Goal: Transaction & Acquisition: Purchase product/service

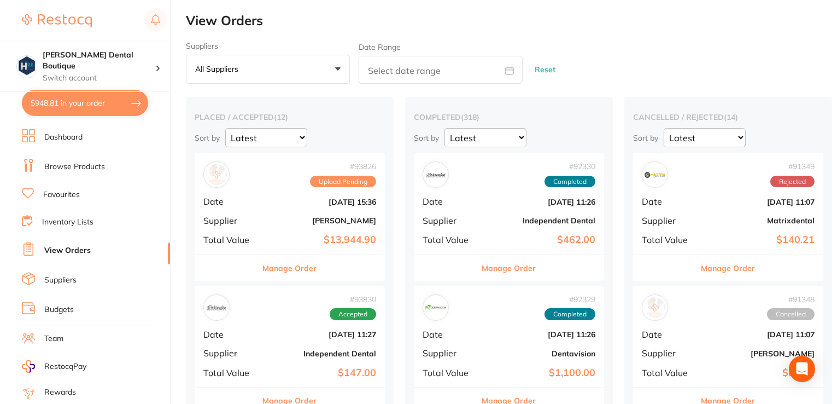
click at [319, 274] on div "Manage Order" at bounding box center [290, 267] width 190 height 27
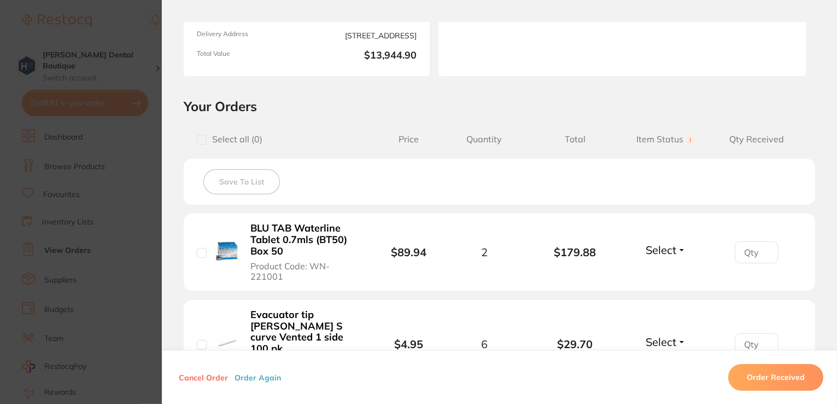
scroll to position [164, 0]
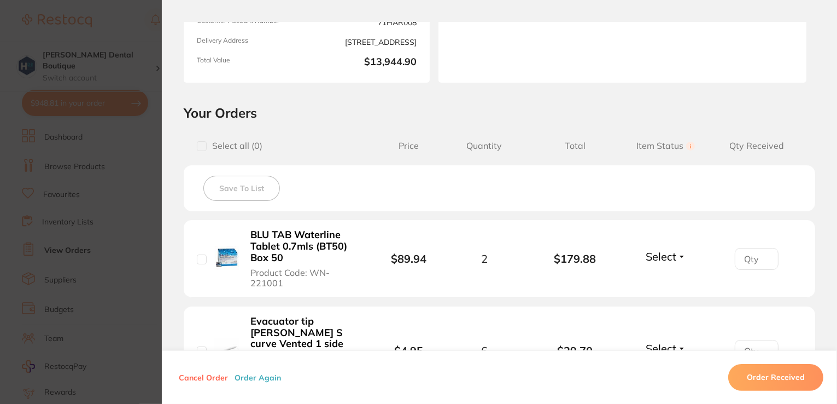
drag, startPoint x: 307, startPoint y: 270, endPoint x: 328, endPoint y: 271, distance: 20.8
click at [328, 271] on span "Product Code: WN-221001" at bounding box center [304, 277] width 108 height 20
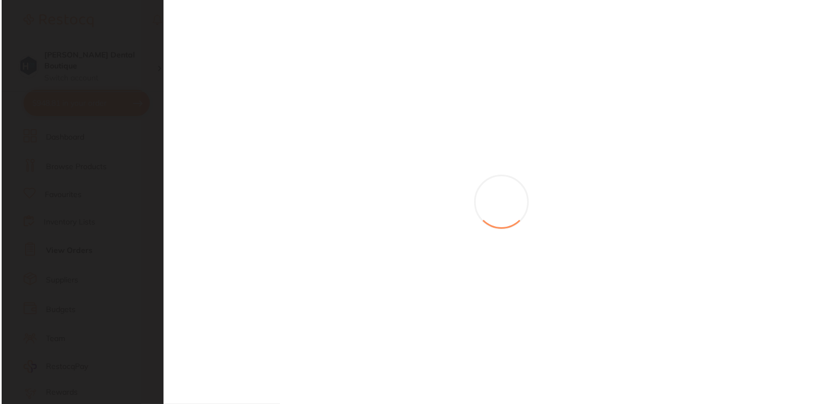
scroll to position [0, 0]
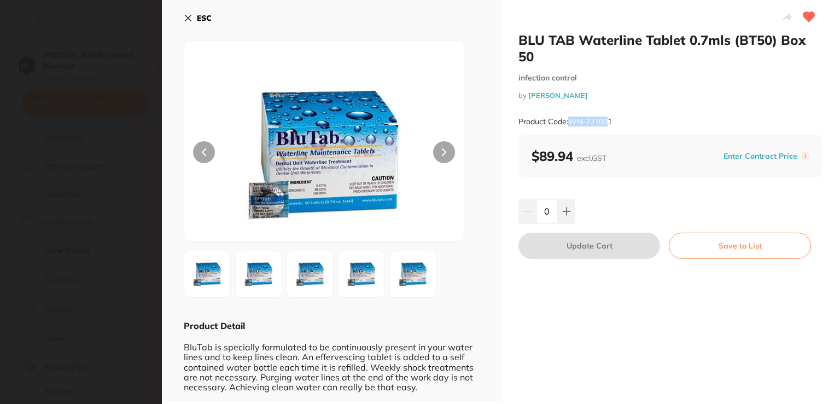
drag, startPoint x: 569, startPoint y: 120, endPoint x: 610, endPoint y: 122, distance: 41.1
click at [610, 122] on small "Product Code: WN-221001" at bounding box center [565, 121] width 94 height 9
click at [623, 117] on div "Product Code: WN-221001" at bounding box center [670, 121] width 304 height 27
drag, startPoint x: 567, startPoint y: 119, endPoint x: 623, endPoint y: 122, distance: 57.0
click at [626, 122] on div "Product Code: WN-221001" at bounding box center [670, 121] width 304 height 27
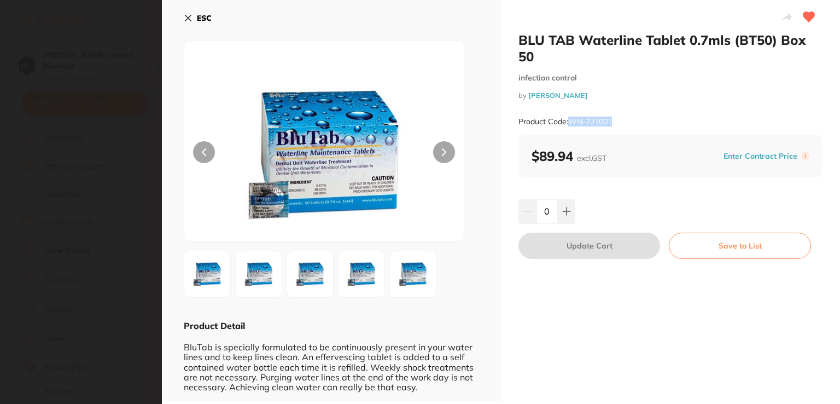
copy small "WN-221001"
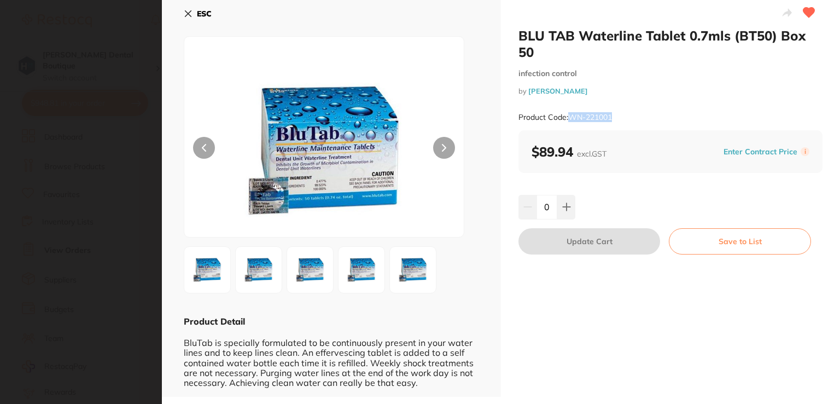
scroll to position [5, 0]
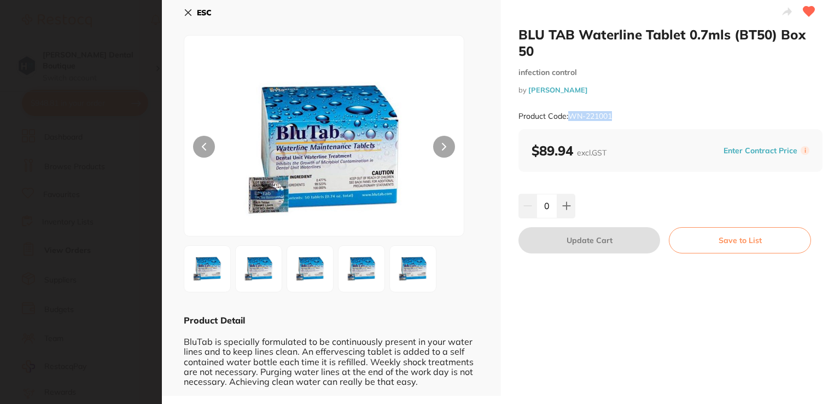
click at [191, 7] on button "ESC" at bounding box center [198, 12] width 28 height 19
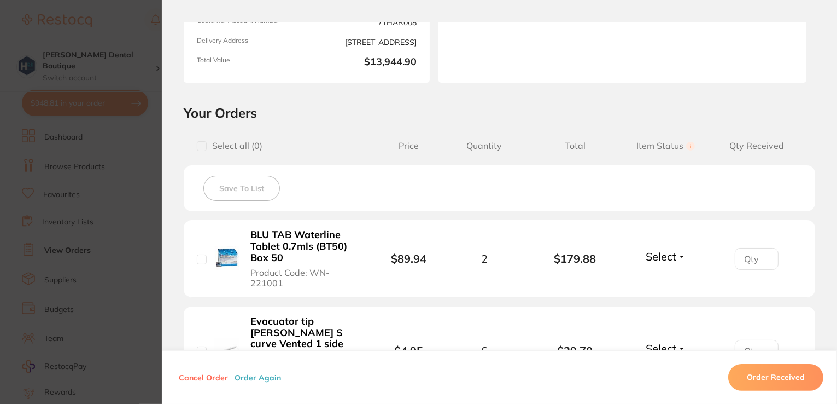
scroll to position [273, 0]
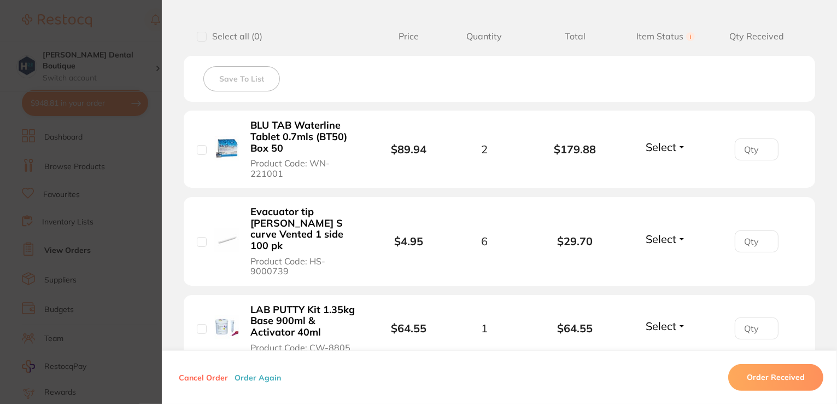
click at [308, 256] on span "Product Code: HS-9000739" at bounding box center [304, 266] width 108 height 20
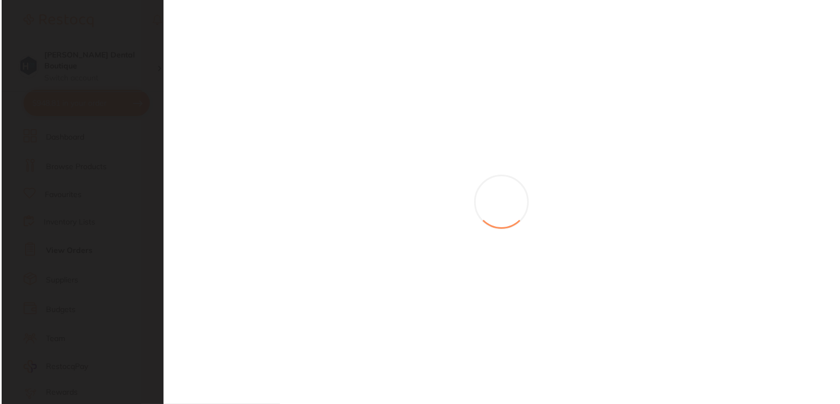
scroll to position [0, 0]
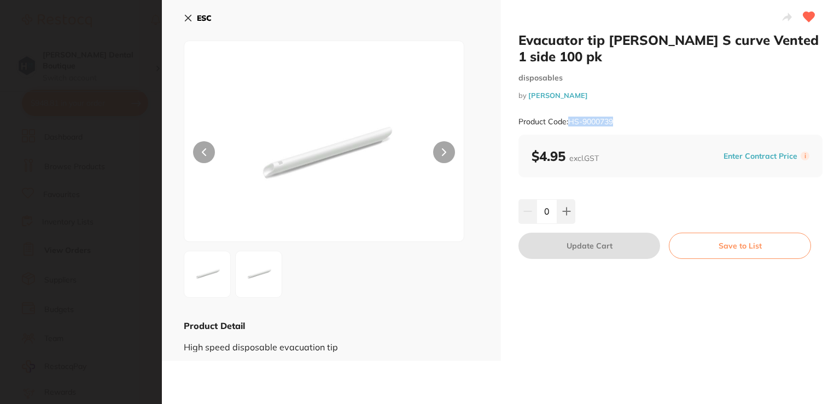
drag, startPoint x: 568, startPoint y: 119, endPoint x: 619, endPoint y: 119, distance: 50.9
click at [619, 119] on div "Product Code: HS-9000739" at bounding box center [670, 121] width 304 height 27
copy small "HS-9000739"
click at [190, 16] on icon at bounding box center [188, 18] width 6 height 6
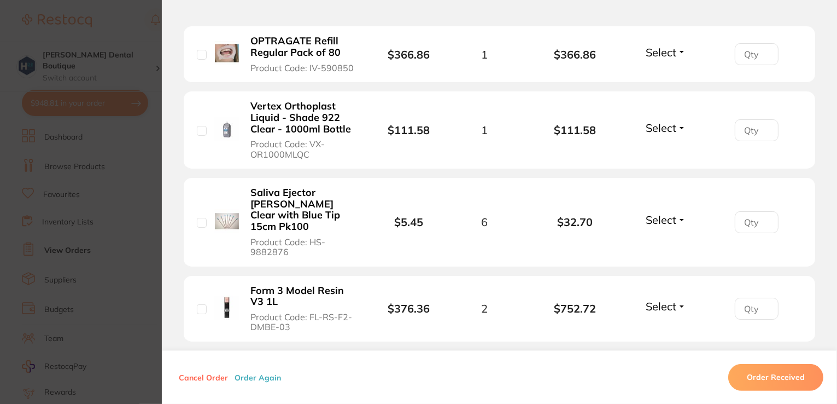
scroll to position [711, 0]
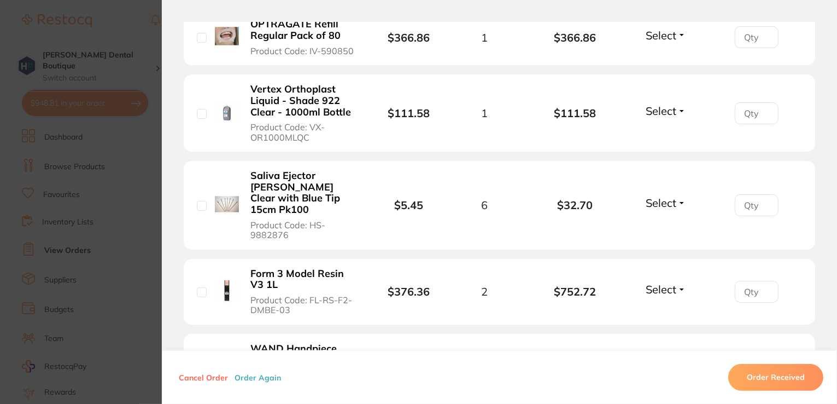
click at [288, 84] on b "Vertex Orthoplast Liquid - Shade 922 Clear - 1000ml Bottle" at bounding box center [304, 101] width 108 height 34
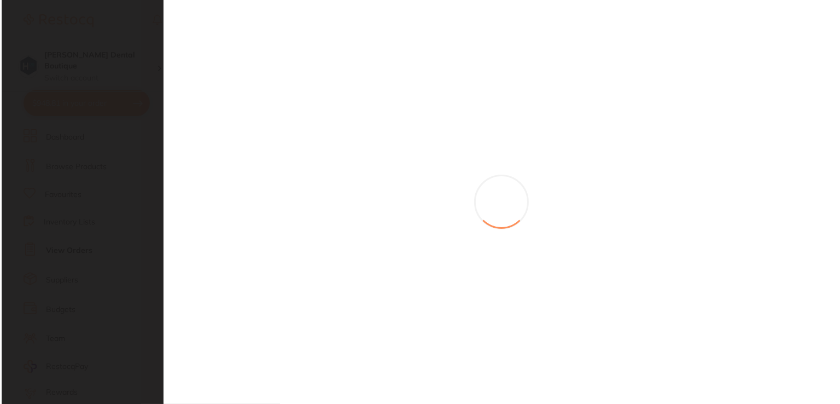
scroll to position [0, 0]
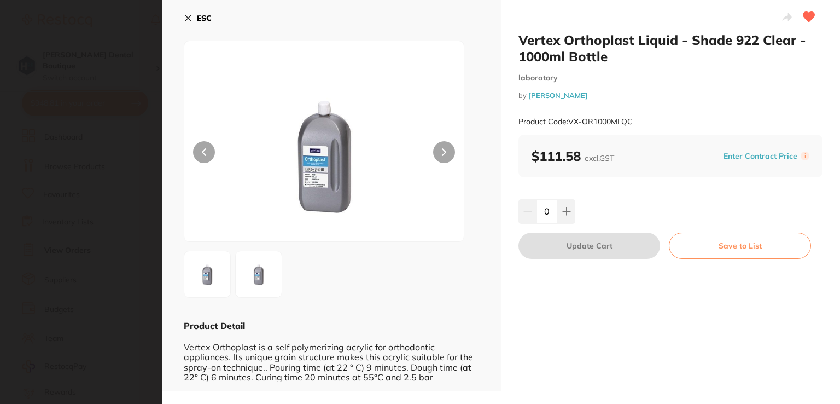
click at [444, 150] on icon at bounding box center [444, 152] width 4 height 8
drag, startPoint x: 568, startPoint y: 119, endPoint x: 644, endPoint y: 121, distance: 76.0
click at [644, 121] on div "Product Code: VX-OR1000MLQC" at bounding box center [670, 121] width 304 height 27
copy small "VX-OR1000MLQC"
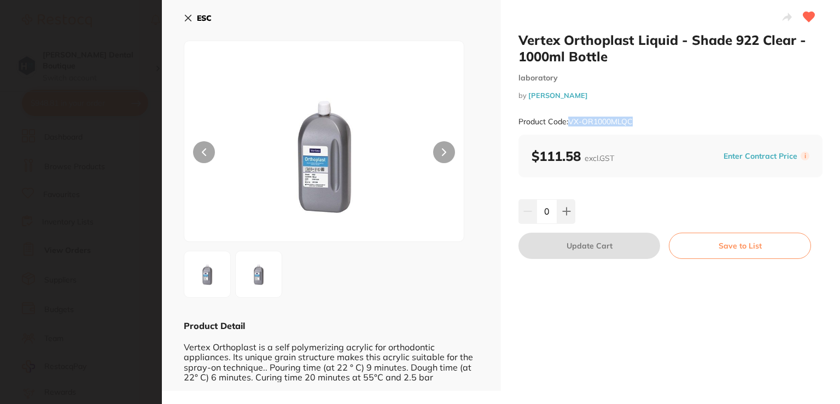
copy small "VX-OR1000MLQC"
click at [188, 21] on icon at bounding box center [188, 18] width 9 height 9
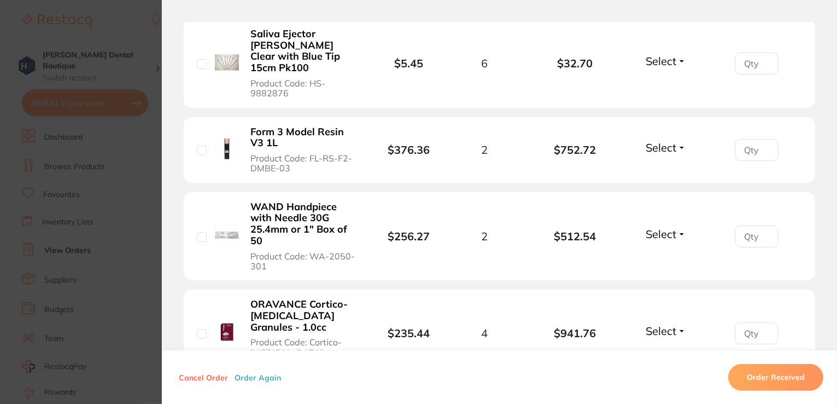
scroll to position [875, 0]
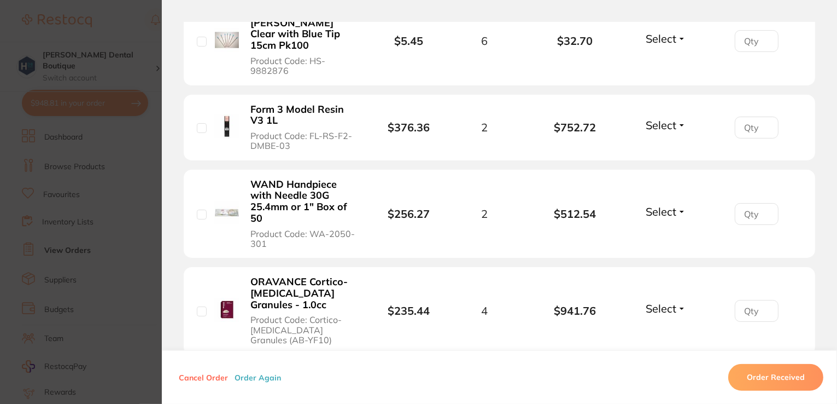
drag, startPoint x: 306, startPoint y: 206, endPoint x: 377, endPoint y: 205, distance: 71.1
click at [380, 206] on li "WAND Handpiece with Needle 30G 25.4mm or 1" Box of 50 Product Code: WA-2050-301…" at bounding box center [500, 214] width 632 height 89
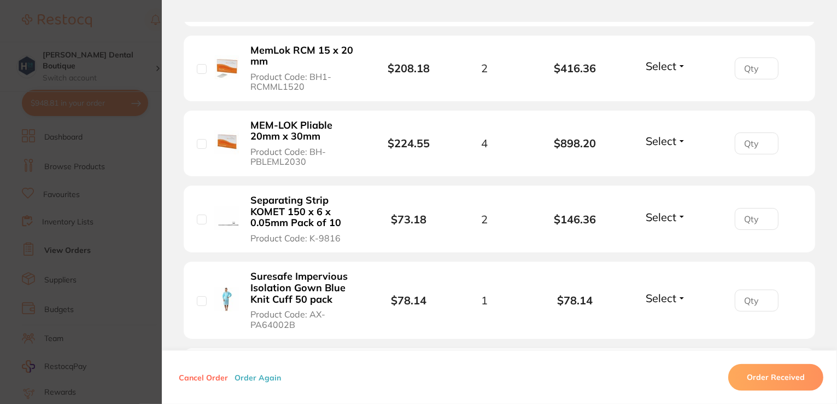
scroll to position [1258, 0]
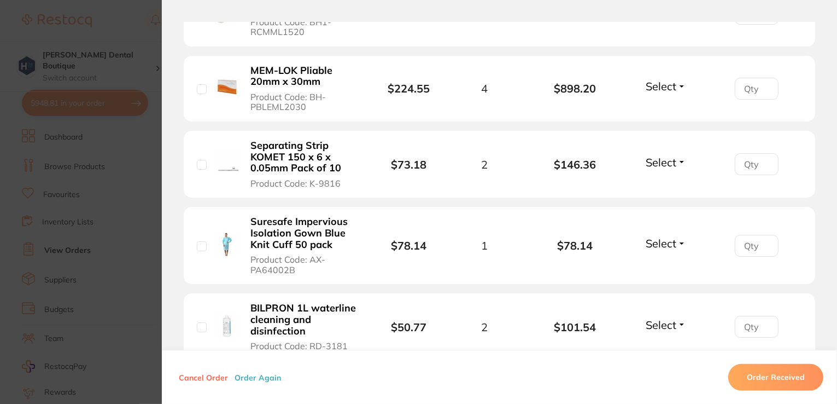
click at [188, 377] on button "Cancel Order" at bounding box center [204, 377] width 56 height 10
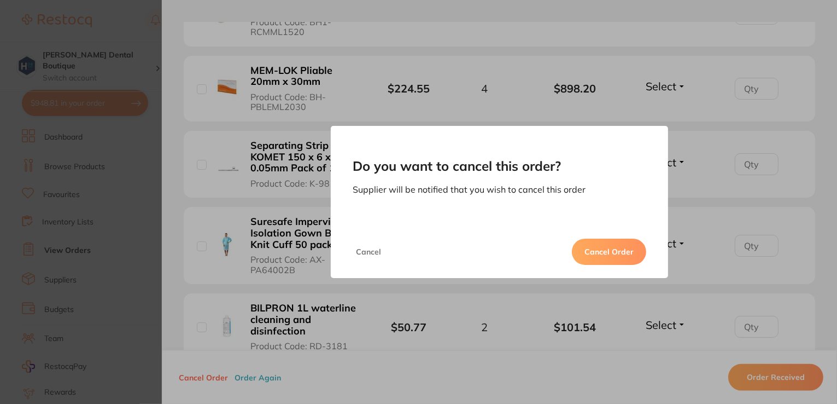
click at [622, 254] on button "Cancel Order" at bounding box center [609, 251] width 74 height 26
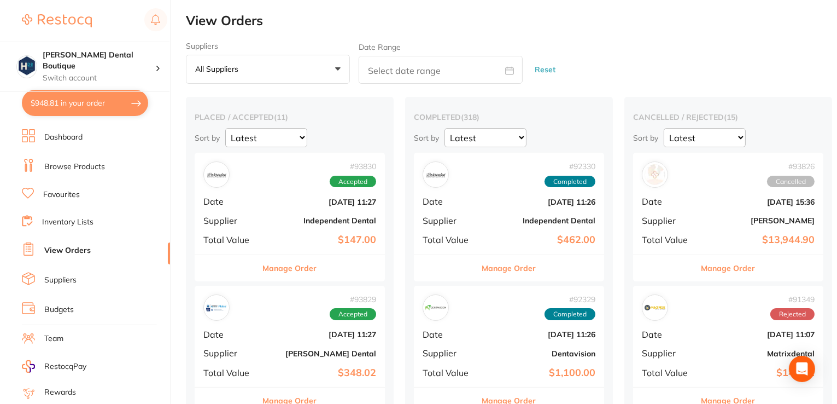
click at [737, 266] on button "Manage Order" at bounding box center [729, 268] width 54 height 26
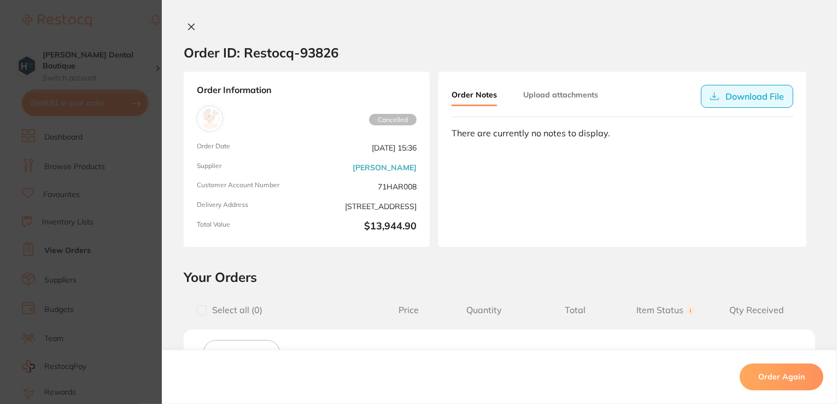
click at [757, 98] on button "Download File" at bounding box center [747, 96] width 92 height 23
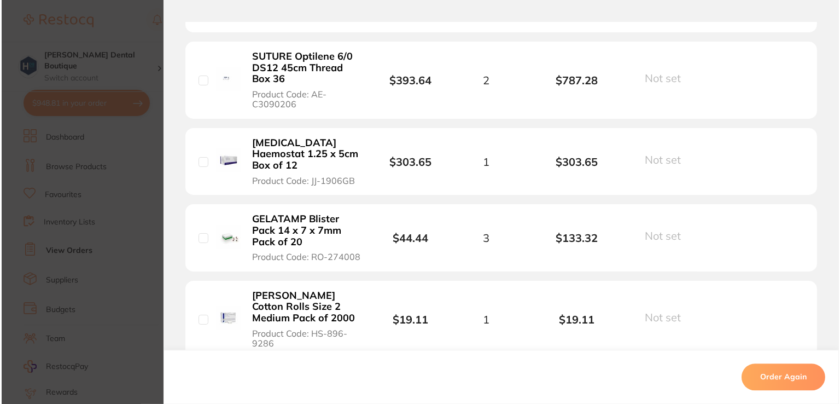
scroll to position [2273, 0]
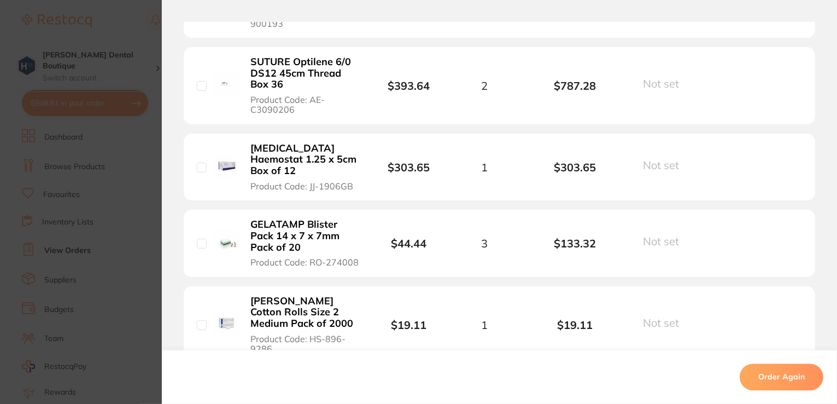
click at [121, 22] on section "Order ID: Restocq- 93826 Order Information Cancelled Order Date [DATE] 15:36 Su…" at bounding box center [418, 202] width 837 height 404
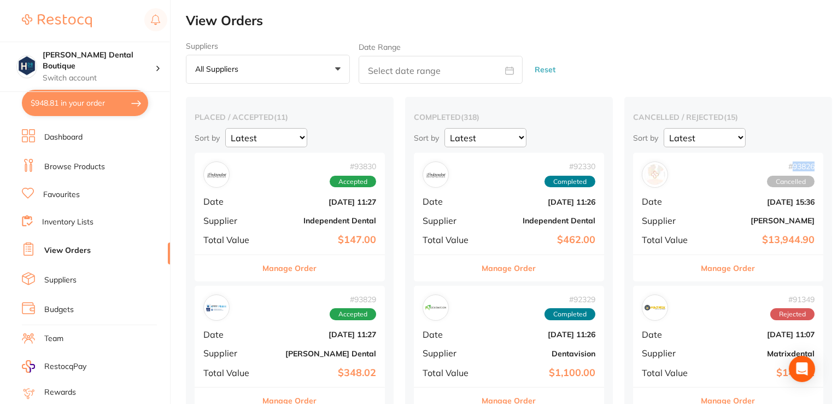
drag, startPoint x: 787, startPoint y: 165, endPoint x: 804, endPoint y: 166, distance: 16.4
click at [821, 166] on div "# 93826 Cancelled Date [DATE] 15:36 Supplier [PERSON_NAME] Total Value $13,944.…" at bounding box center [728, 203] width 190 height 101
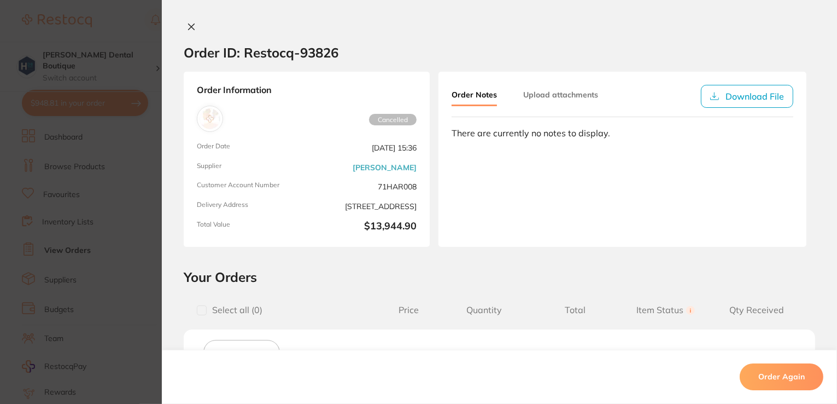
drag, startPoint x: 804, startPoint y: 166, endPoint x: 484, endPoint y: 62, distance: 336.4
click at [503, 63] on section "Order ID: Restocq- 93826" at bounding box center [499, 52] width 675 height 38
drag, startPoint x: 241, startPoint y: 50, endPoint x: 370, endPoint y: 53, distance: 129.1
click at [370, 53] on section "Order ID: Restocq- 93826" at bounding box center [499, 52] width 675 height 38
copy h2 "Restocq- 93826"
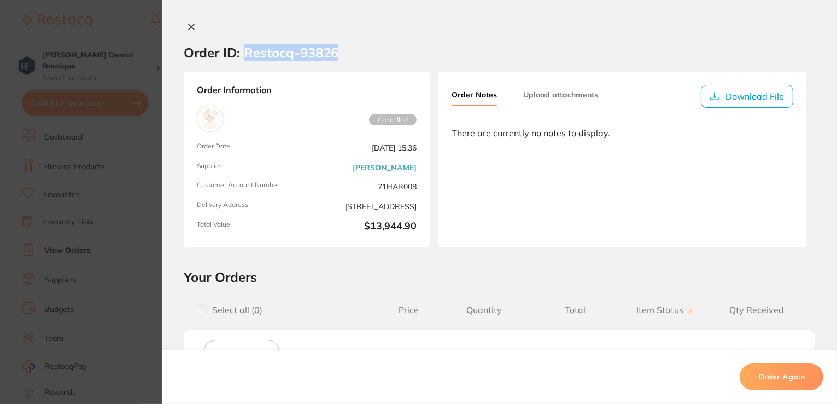
click at [189, 25] on icon at bounding box center [192, 27] width 6 height 6
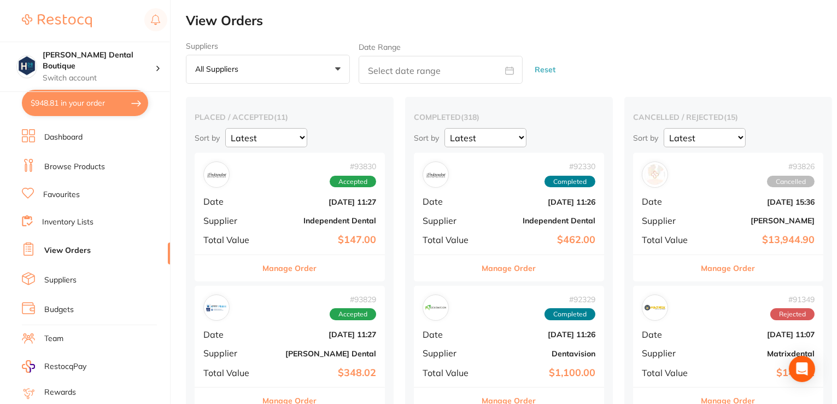
click at [75, 164] on link "Browse Products" at bounding box center [74, 166] width 61 height 11
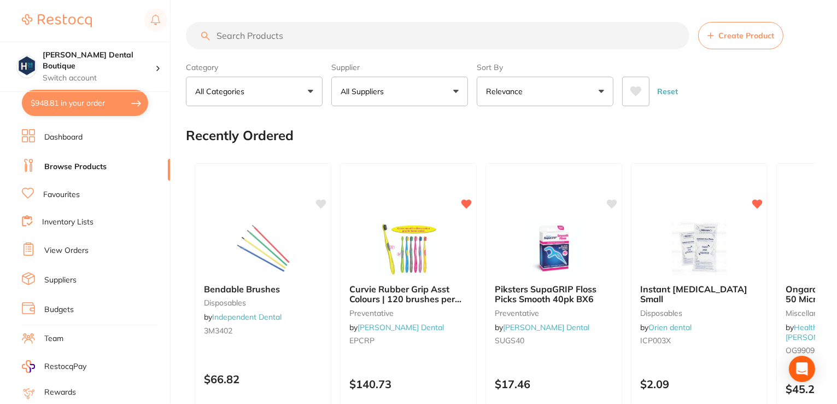
click at [226, 38] on input "search" at bounding box center [438, 35] width 504 height 27
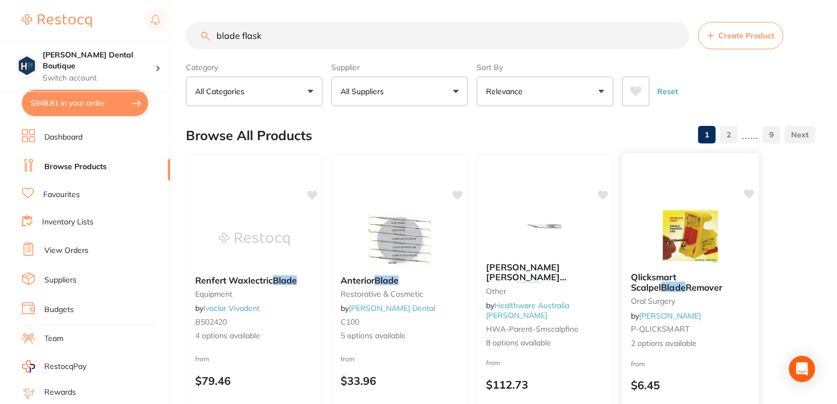
type input "blade flask"
click at [658, 281] on span "Qlicksmart Scalpel" at bounding box center [653, 281] width 45 height 21
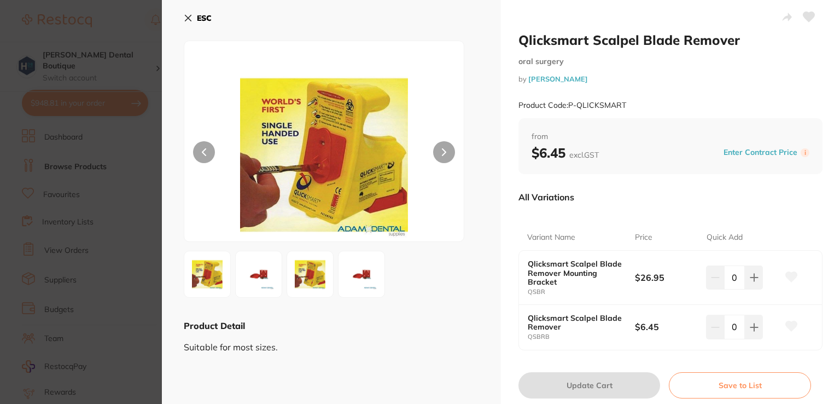
click at [188, 16] on icon at bounding box center [188, 18] width 9 height 9
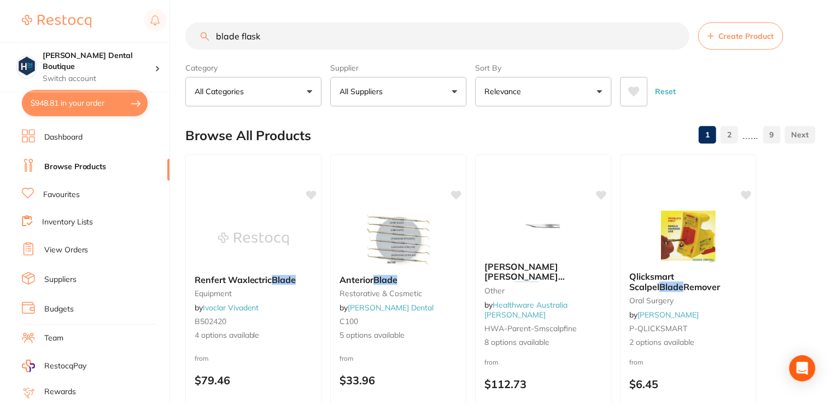
scroll to position [5, 0]
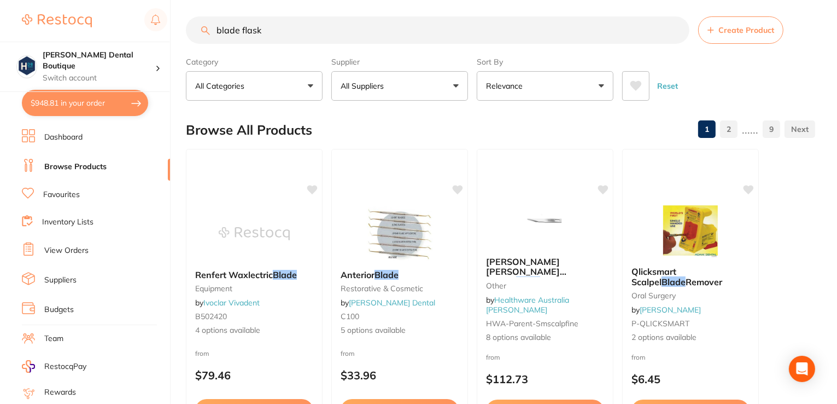
drag, startPoint x: 272, startPoint y: 31, endPoint x: 168, endPoint y: 1, distance: 107.8
click at [171, 14] on div "$948.81 [PERSON_NAME] Dental Boutique Switch account [PERSON_NAME] Dental Bouti…" at bounding box center [418, 197] width 837 height 404
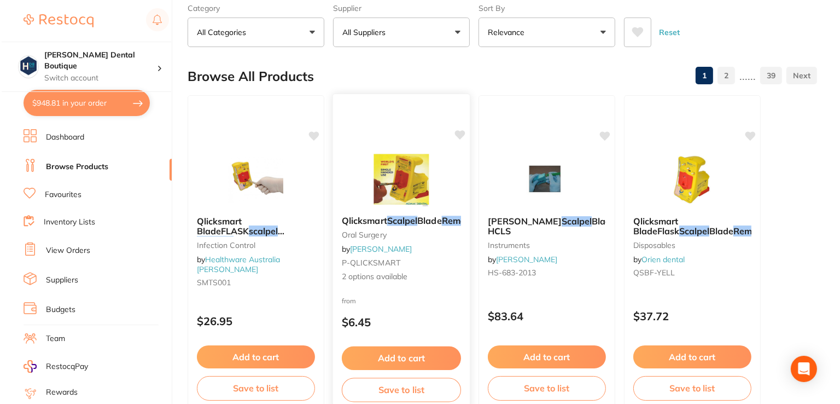
scroll to position [0, 0]
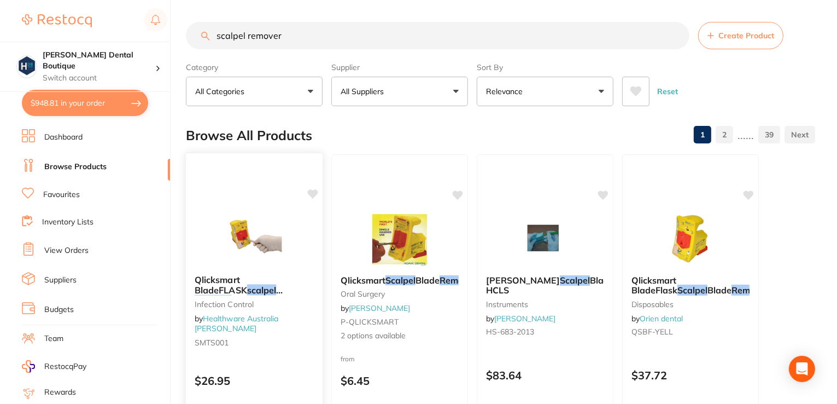
type input "scalpel remover"
click at [271, 271] on div "Qlicksmart BladeFLASK scalpel Remover Infection Control by Healthware Australia…" at bounding box center [254, 313] width 137 height 94
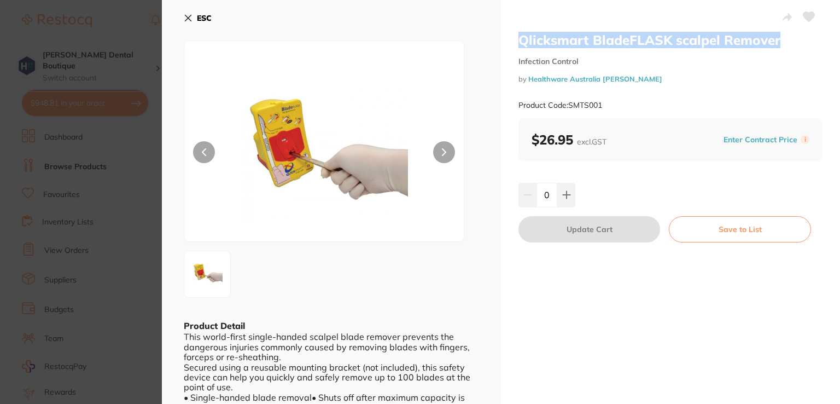
drag, startPoint x: 517, startPoint y: 35, endPoint x: 757, endPoint y: 45, distance: 240.3
click at [781, 33] on h2 "Qlicksmart BladeFLASK scalpel Remover" at bounding box center [670, 40] width 304 height 16
copy h2 "Qlicksmart BladeFLASK scalpel Remover"
